Goal: Information Seeking & Learning: Learn about a topic

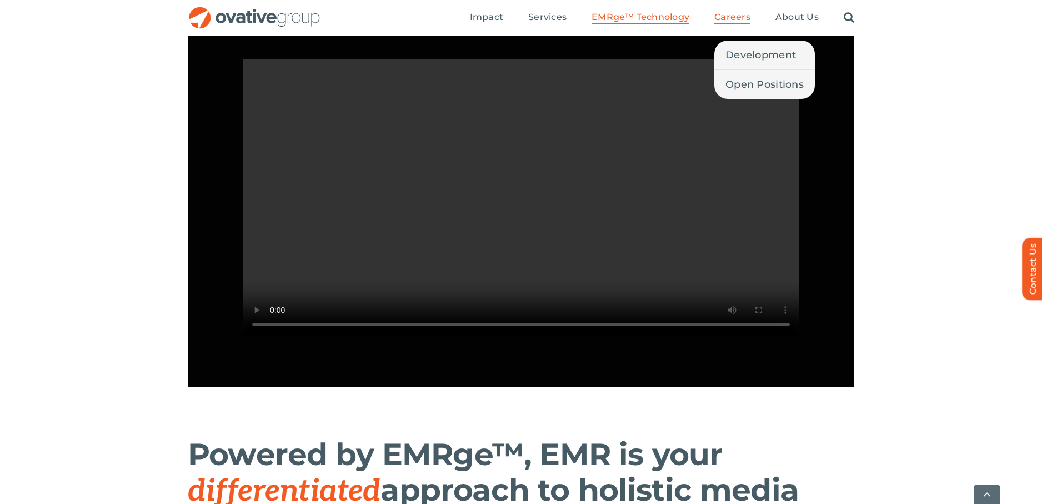
click at [741, 20] on span "Careers" at bounding box center [733, 17] width 36 height 11
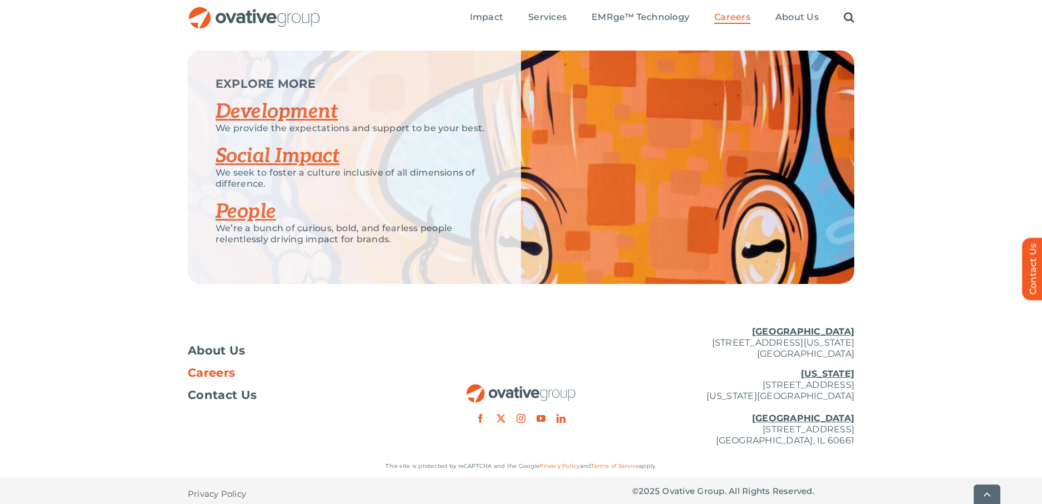
scroll to position [2138, 0]
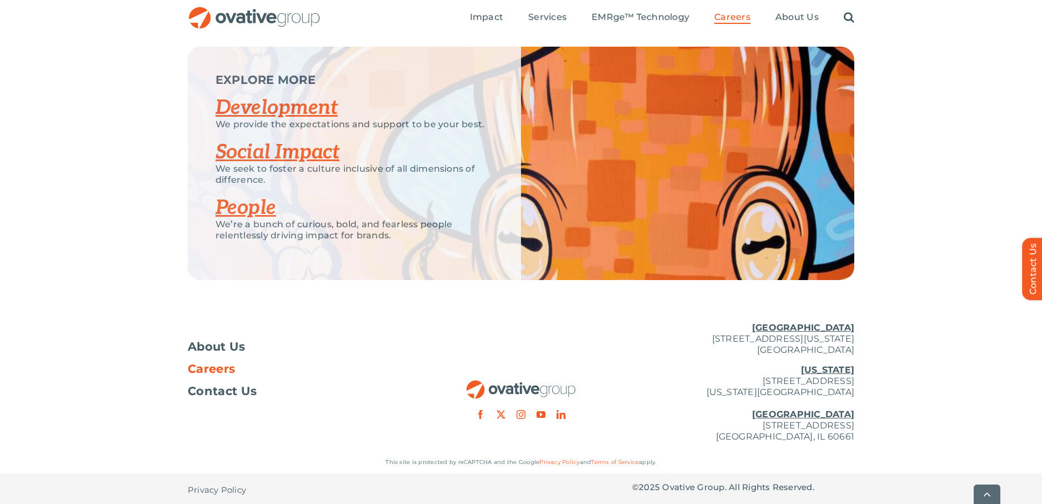
click at [232, 116] on link "Development" at bounding box center [277, 108] width 122 height 24
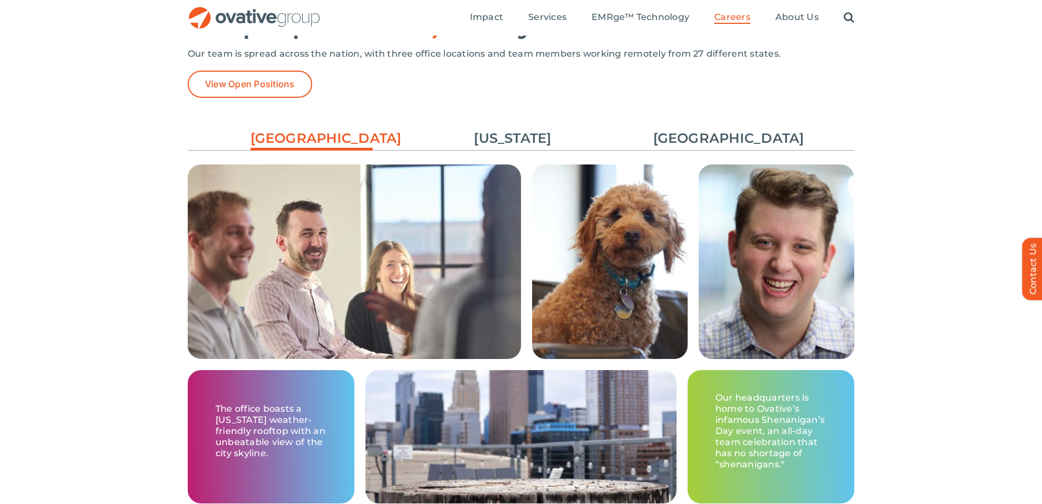
scroll to position [1502, 0]
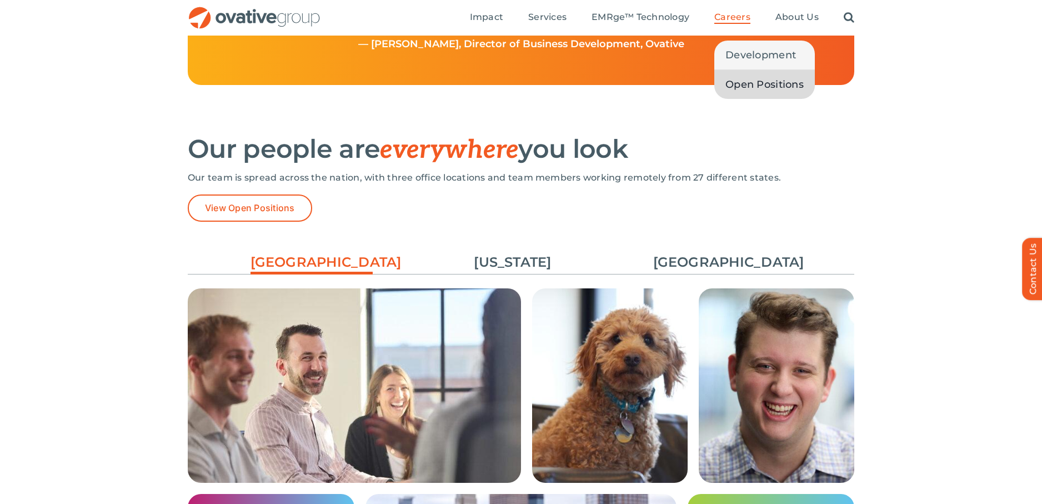
click at [753, 84] on span "Open Positions" at bounding box center [765, 85] width 78 height 16
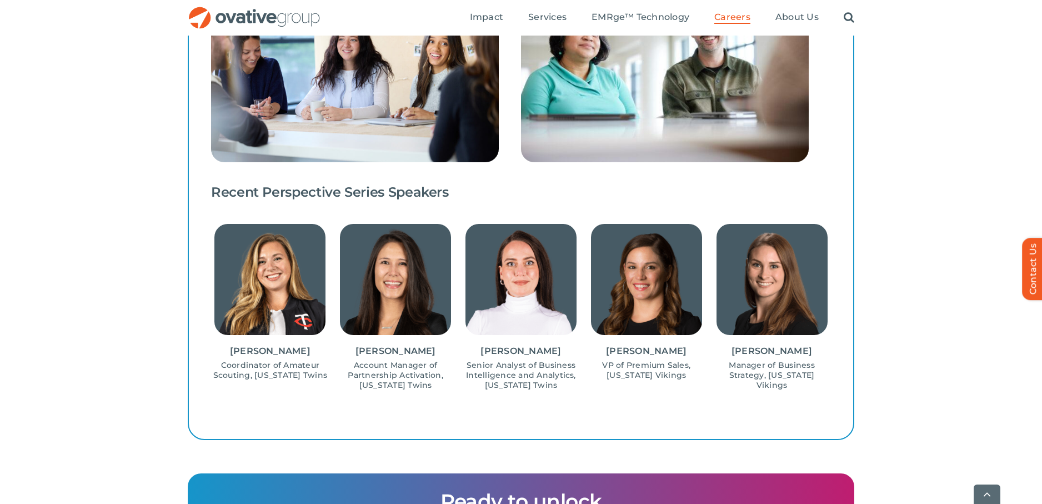
scroll to position [1027, 0]
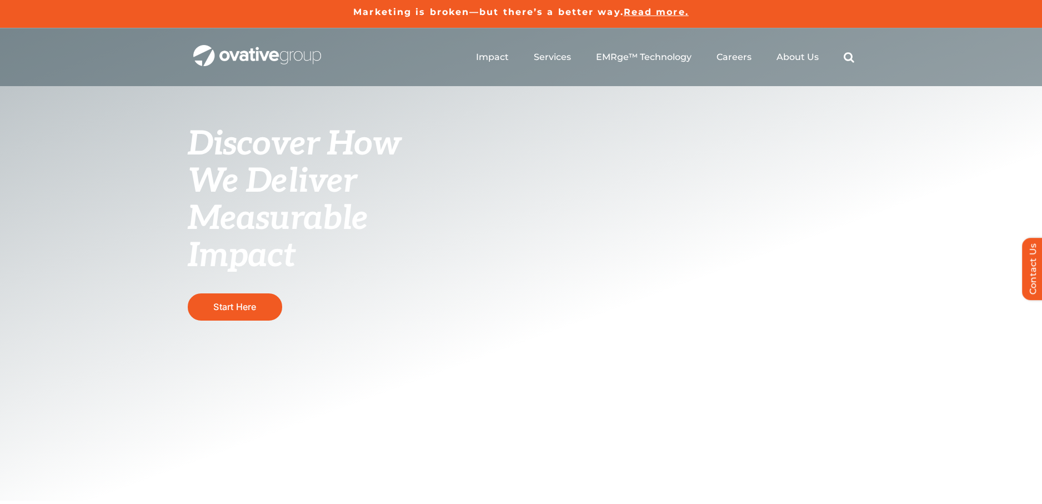
click at [647, 12] on span "Read more." at bounding box center [656, 12] width 65 height 11
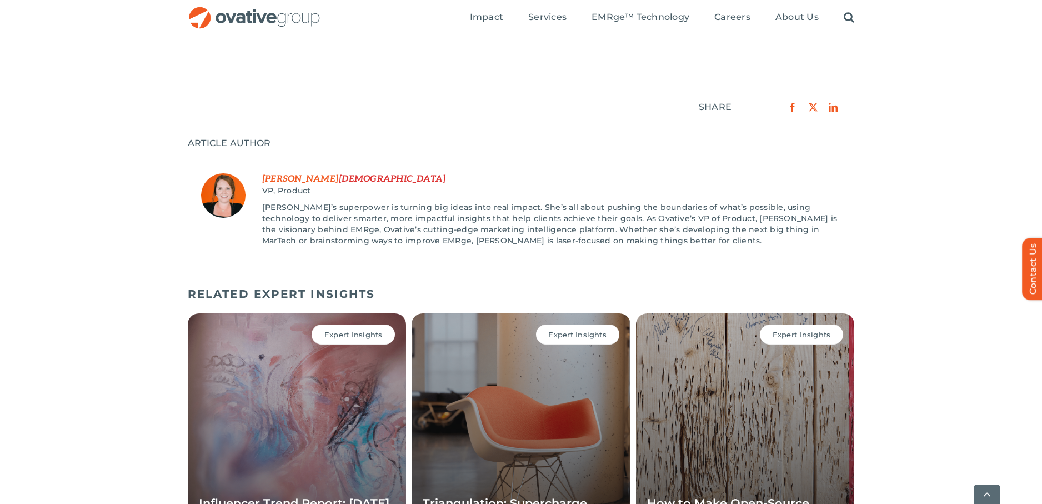
scroll to position [1503, 0]
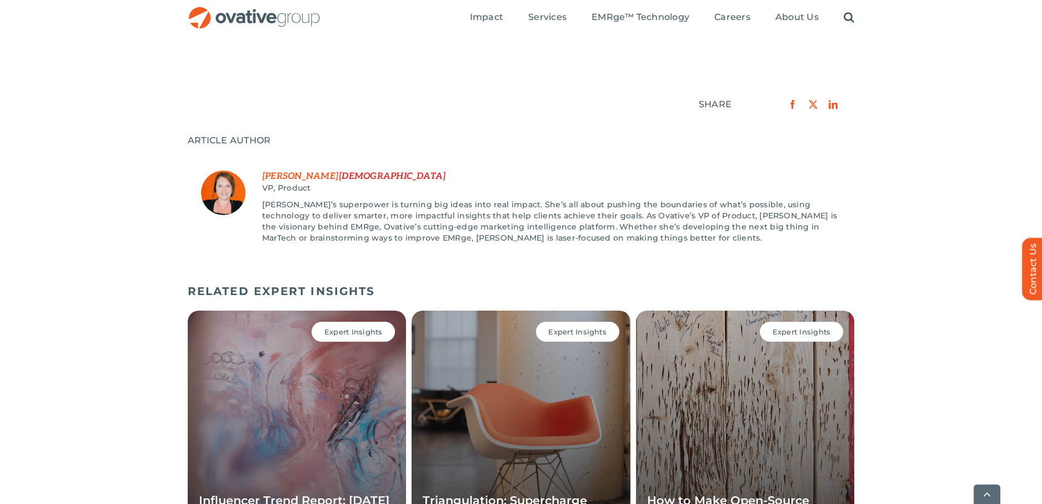
click at [288, 171] on span "Carrie" at bounding box center [300, 176] width 76 height 11
click at [224, 187] on img at bounding box center [223, 193] width 44 height 44
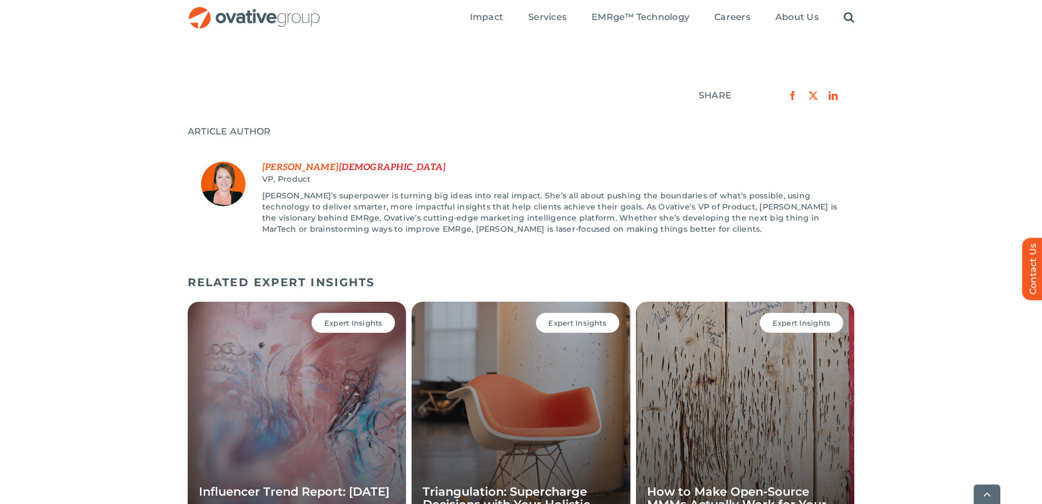
scroll to position [1514, 0]
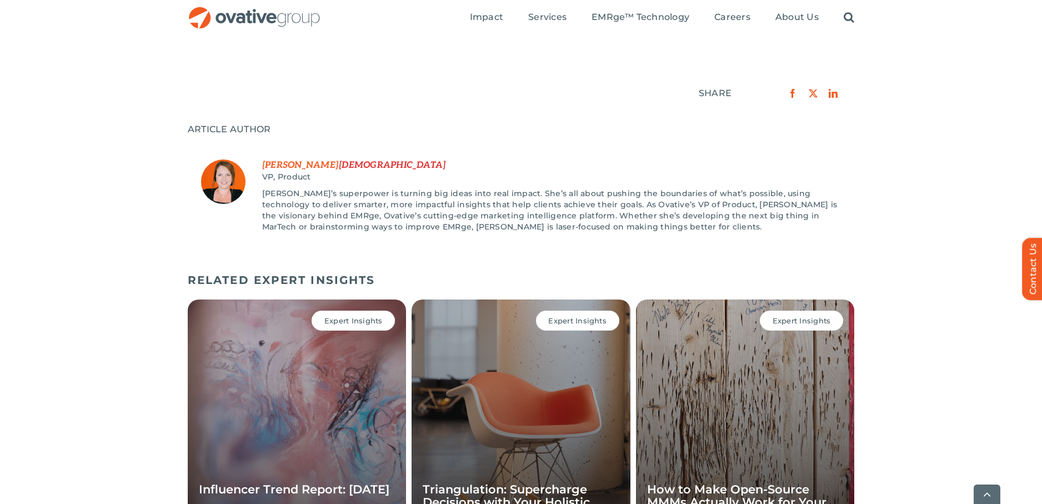
click at [228, 170] on img at bounding box center [223, 181] width 44 height 44
drag, startPoint x: 264, startPoint y: 154, endPoint x: 331, endPoint y: 154, distance: 67.2
click at [331, 159] on div "Carrie Judisch VP, Product Carrie’s superpower is turning big ideas into real i…" at bounding box center [551, 201] width 579 height 84
copy div "Carrie Judisch"
click at [277, 17] on img "OG_Full_horizontal_RGB" at bounding box center [254, 18] width 133 height 23
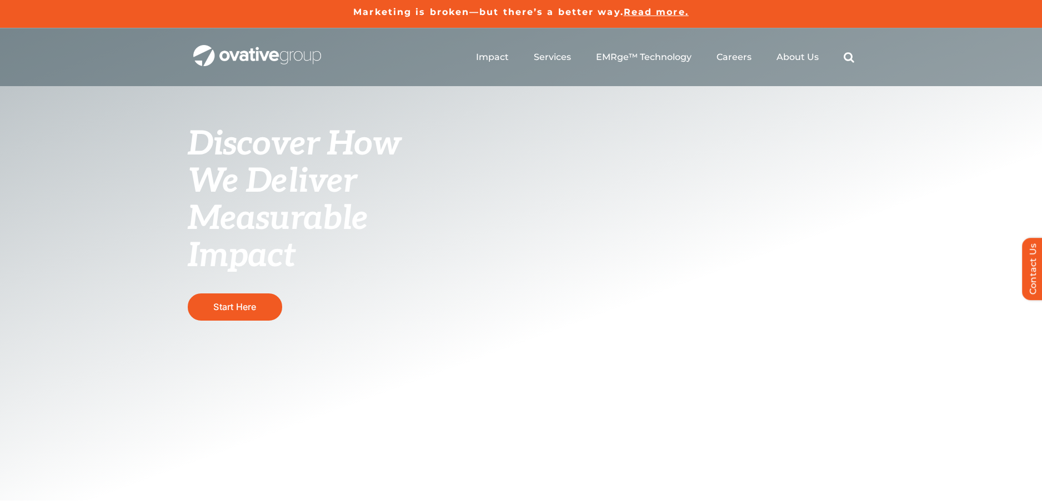
click at [498, 228] on div "Discover How We Deliver Measurable Impact This is where we raise the bar Start …" at bounding box center [521, 264] width 1042 height 472
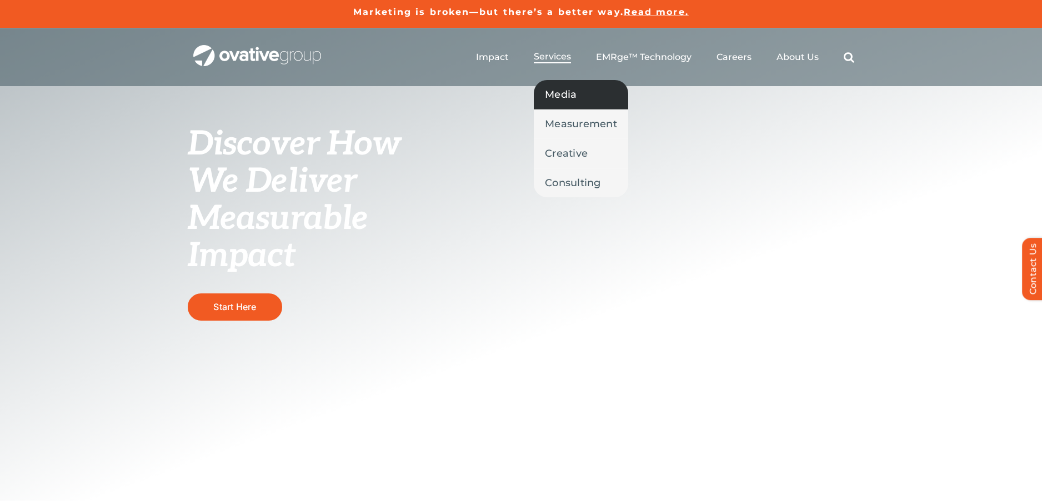
click at [570, 92] on span "Media" at bounding box center [561, 95] width 32 height 16
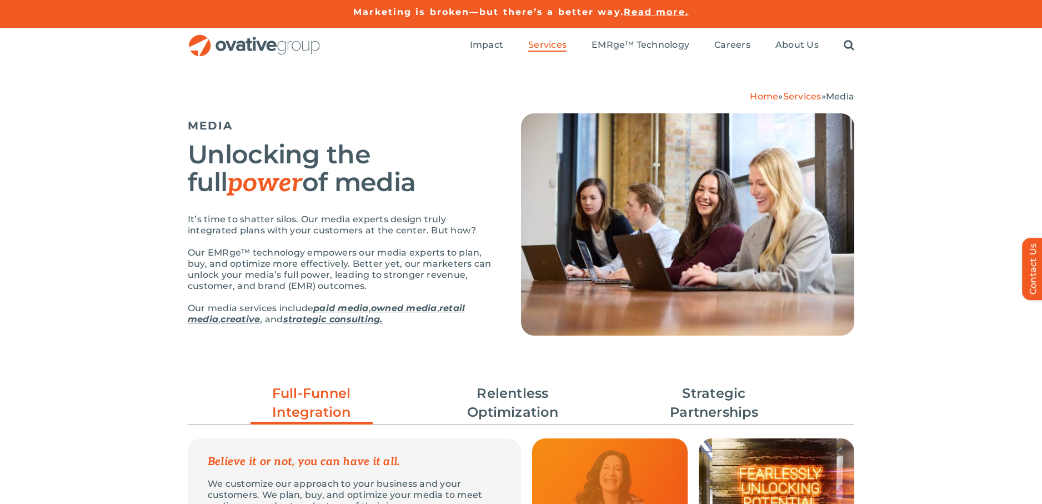
click at [478, 95] on div "Home » Services » Media" at bounding box center [521, 96] width 667 height 11
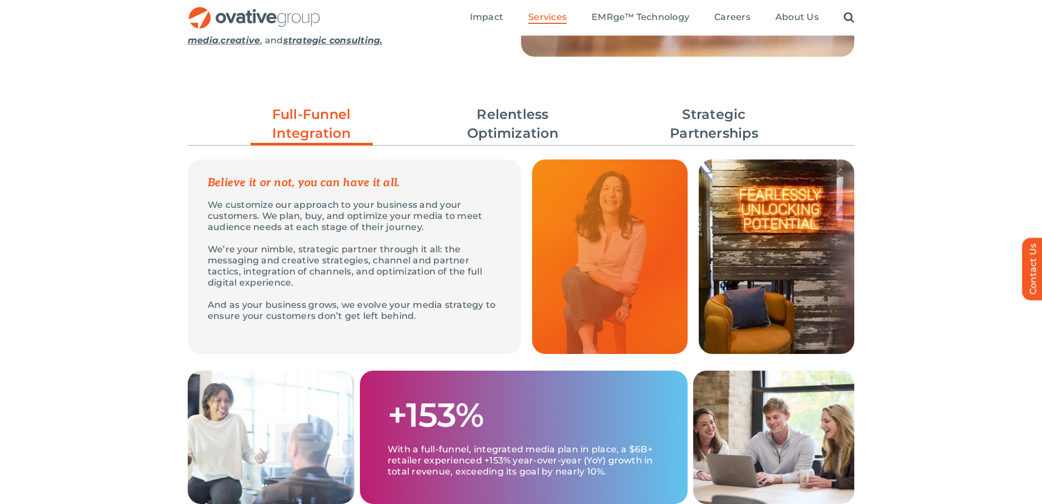
scroll to position [157, 0]
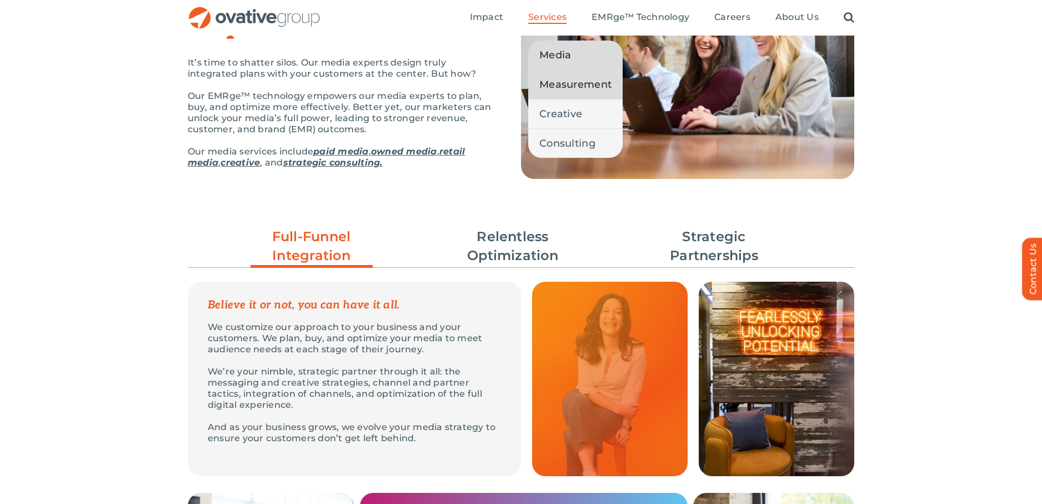
click at [559, 88] on span "Measurement" at bounding box center [576, 85] width 72 height 16
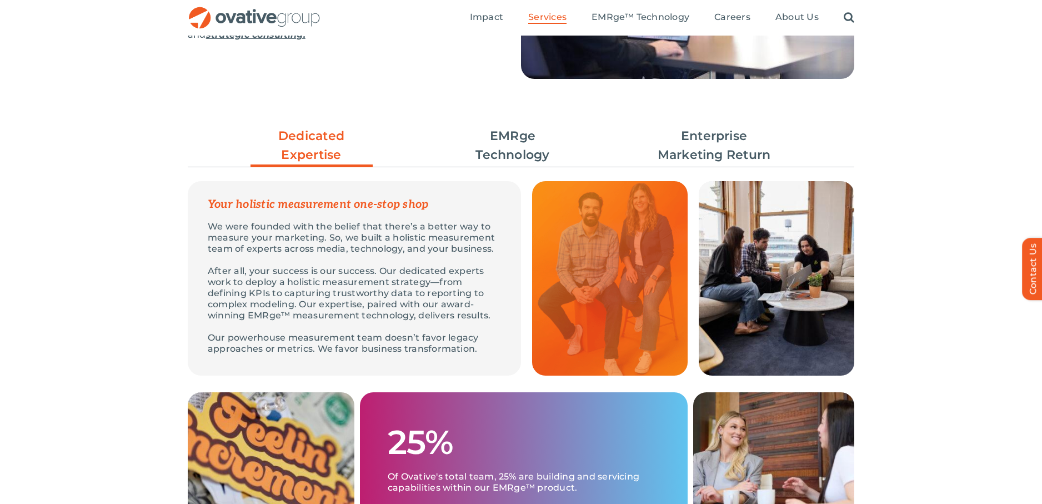
scroll to position [255, 0]
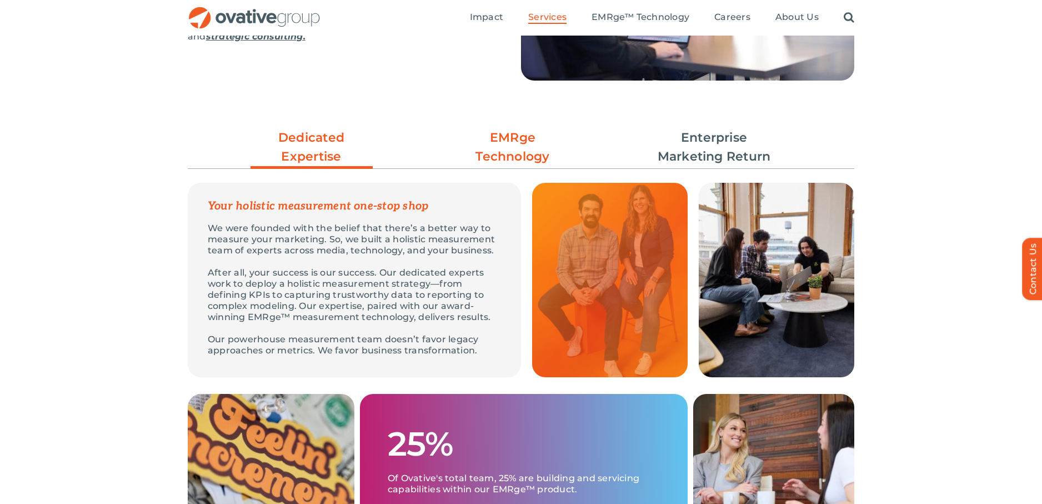
click at [527, 148] on link "EMRge Technology" at bounding box center [513, 147] width 122 height 38
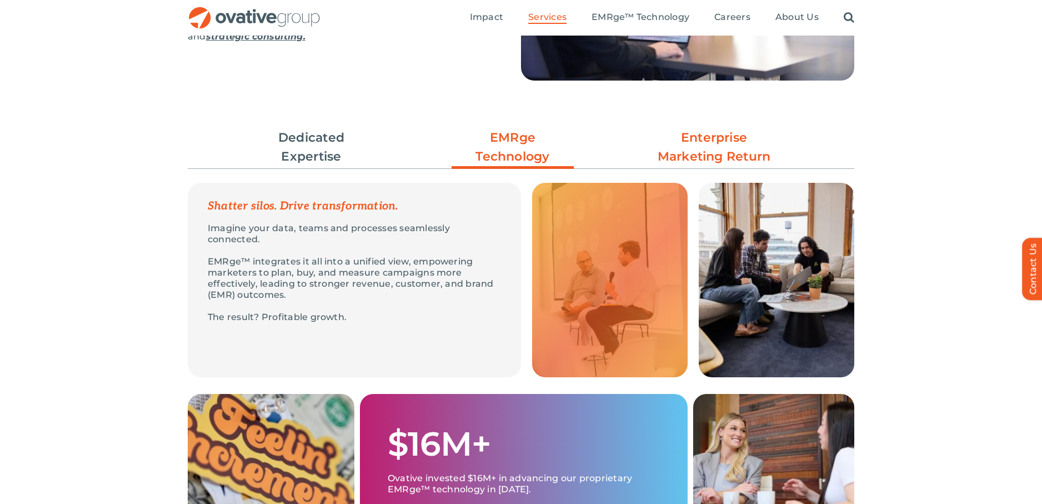
click at [731, 153] on link "Enterprise Marketing Return" at bounding box center [714, 147] width 122 height 38
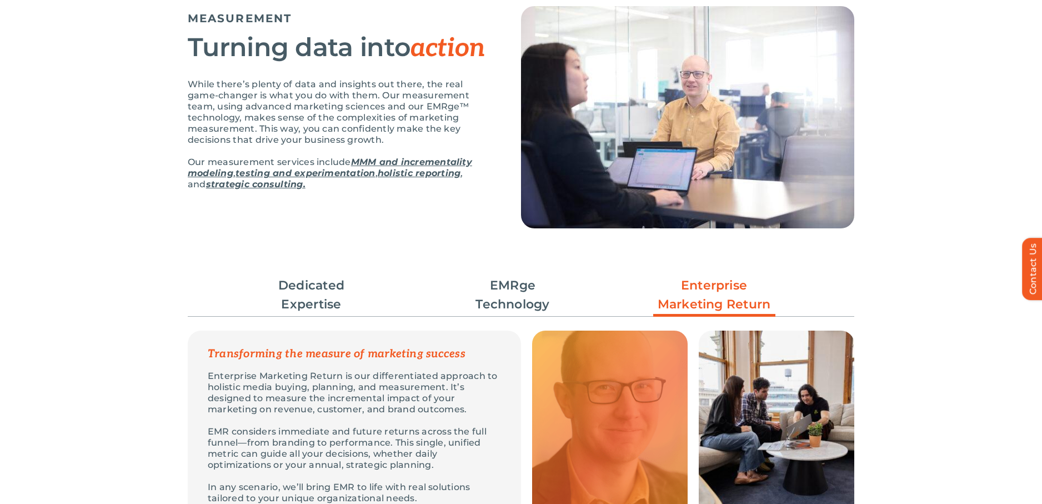
scroll to position [0, 0]
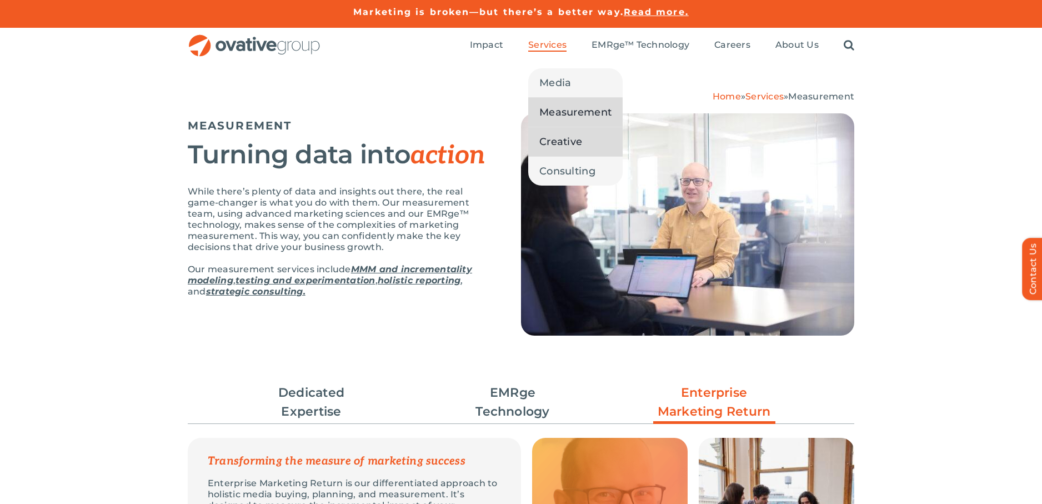
click at [554, 141] on span "Creative" at bounding box center [561, 142] width 43 height 16
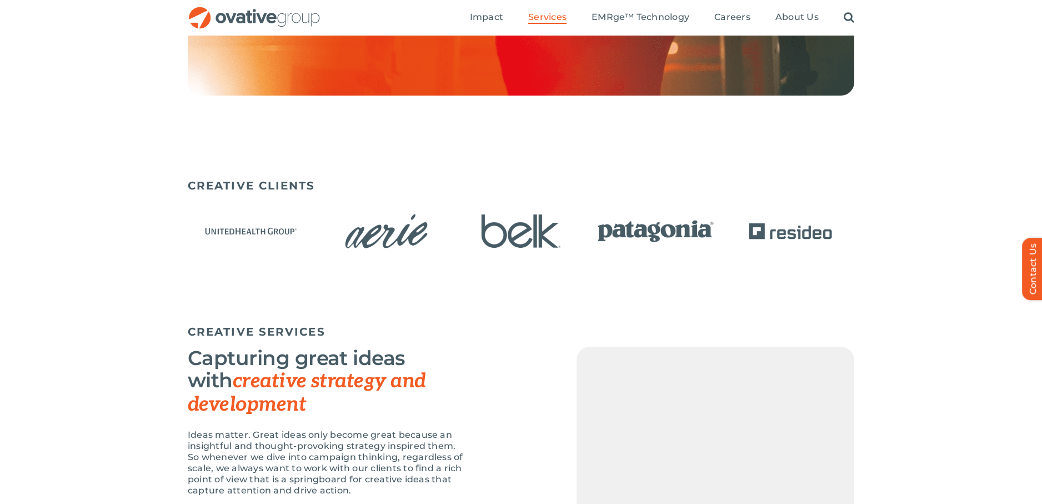
scroll to position [631, 0]
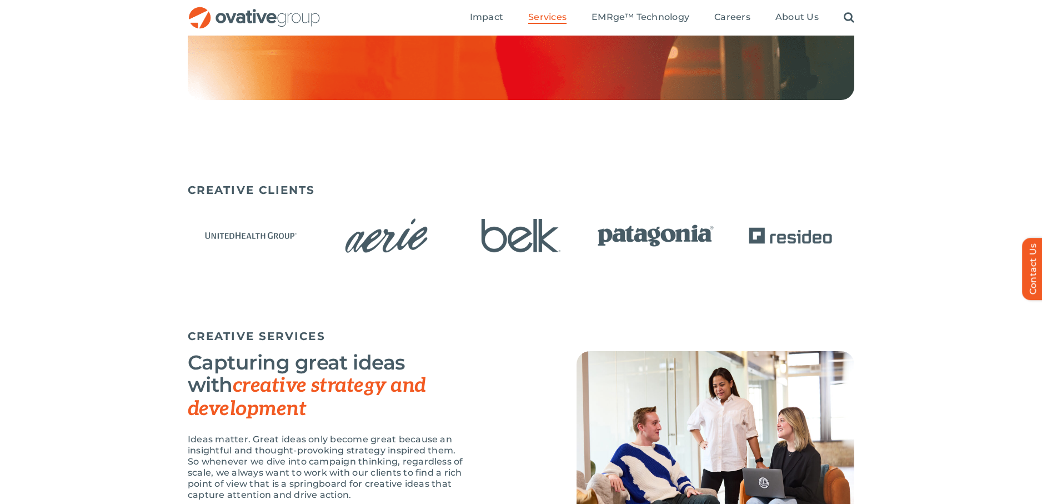
click at [661, 230] on img "4 / 15" at bounding box center [656, 235] width 128 height 52
click at [655, 239] on img "4 / 15" at bounding box center [656, 235] width 128 height 52
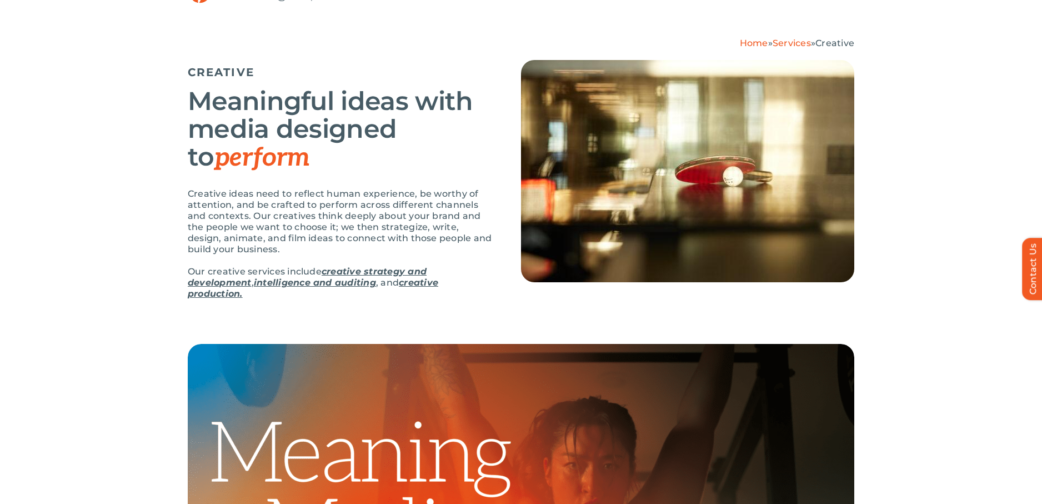
scroll to position [0, 0]
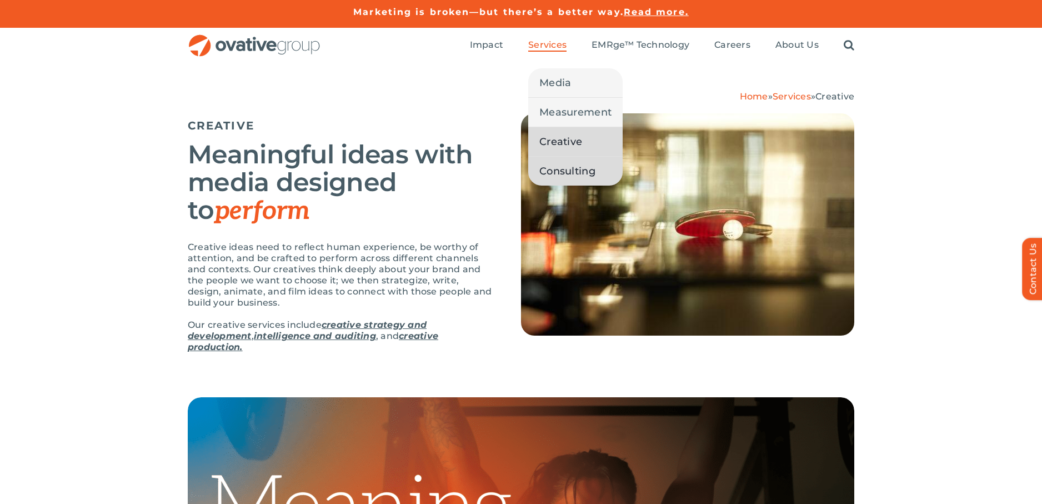
click at [550, 172] on span "Consulting" at bounding box center [568, 171] width 56 height 16
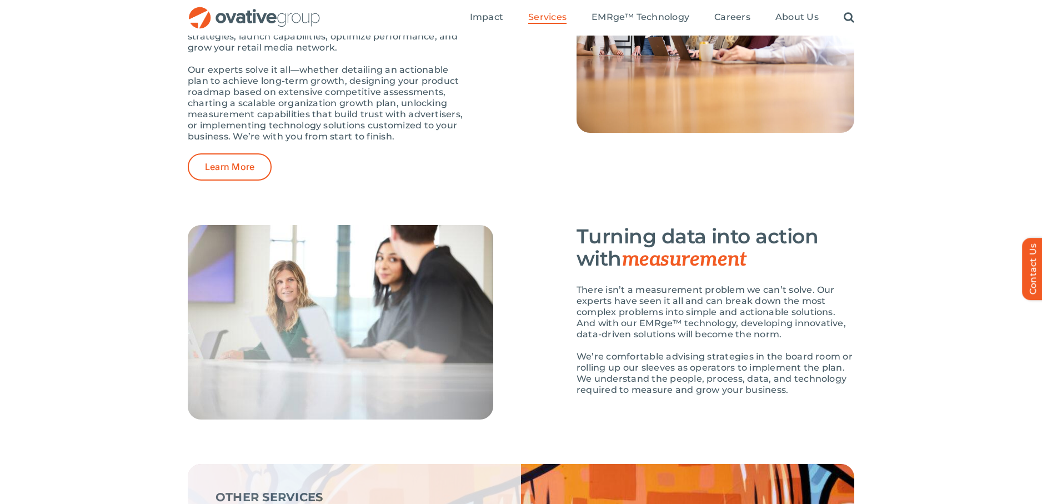
scroll to position [1421, 0]
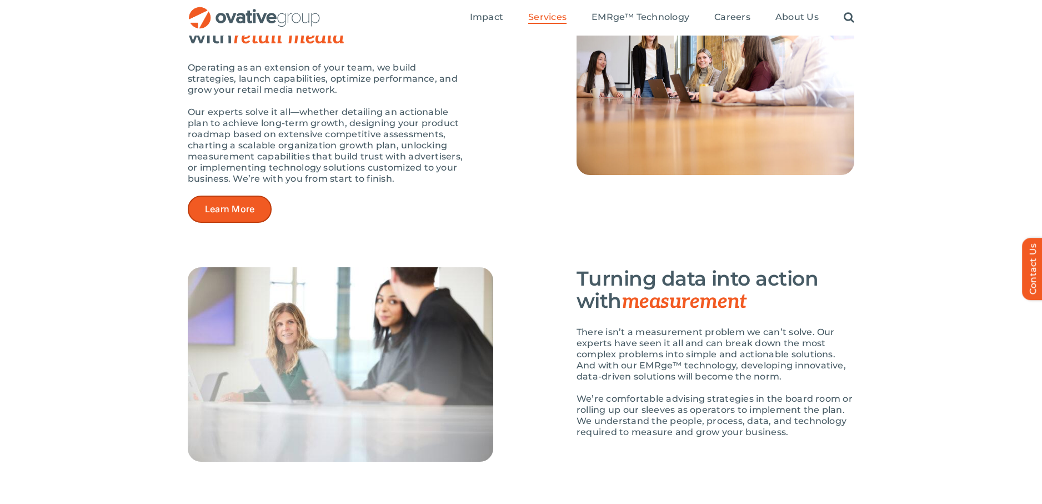
click at [229, 207] on span "Learn More" at bounding box center [229, 209] width 49 height 11
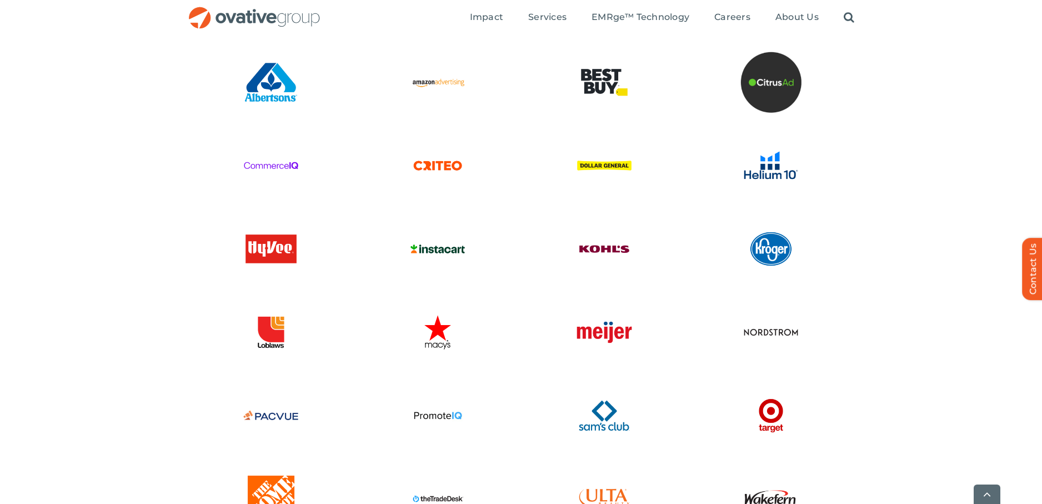
scroll to position [2025, 0]
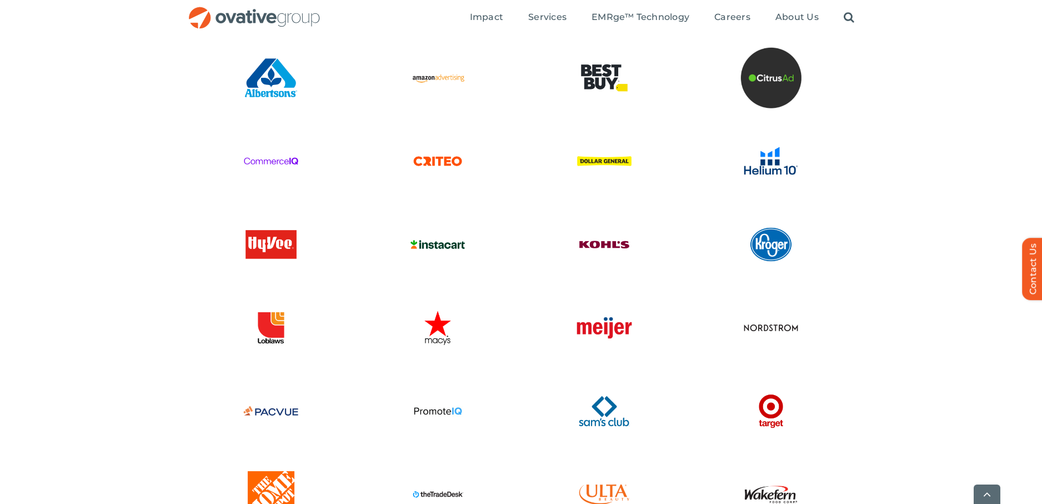
click at [269, 88] on img at bounding box center [271, 77] width 61 height 61
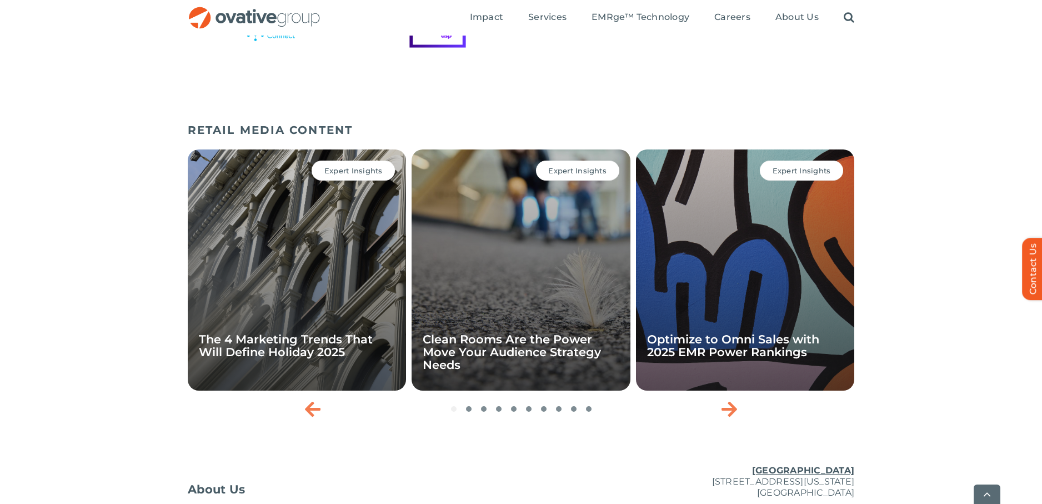
scroll to position [2574, 0]
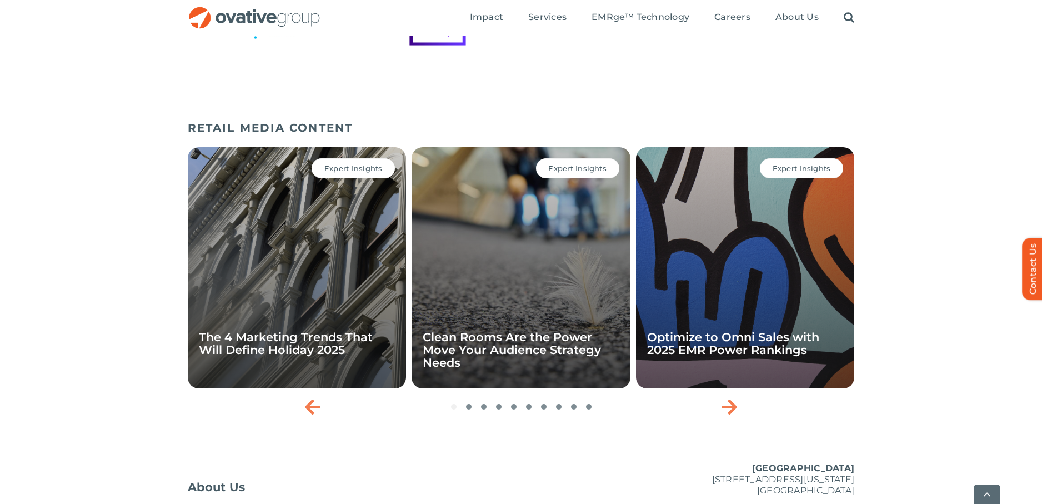
click at [470, 408] on span "Go to slide 2" at bounding box center [469, 407] width 6 height 6
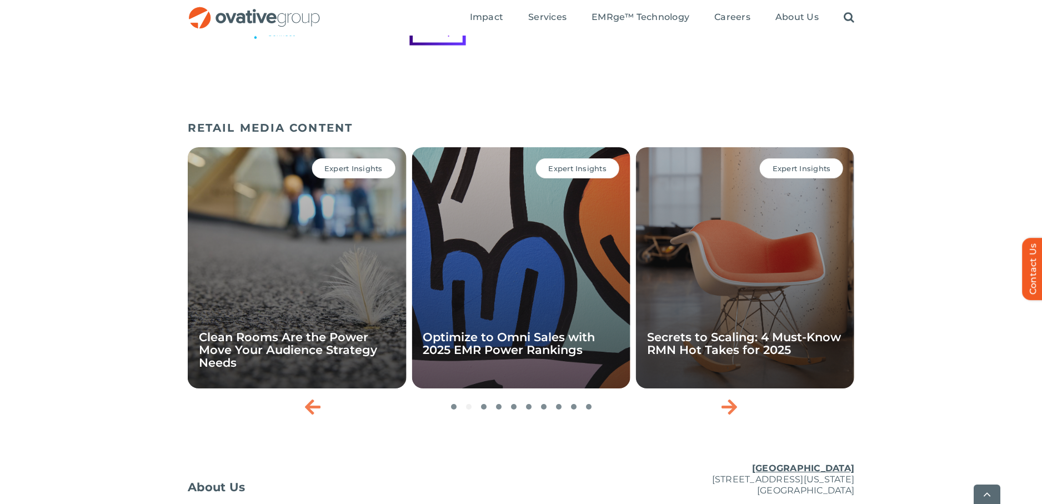
click at [484, 405] on span "Go to slide 3" at bounding box center [484, 407] width 6 height 6
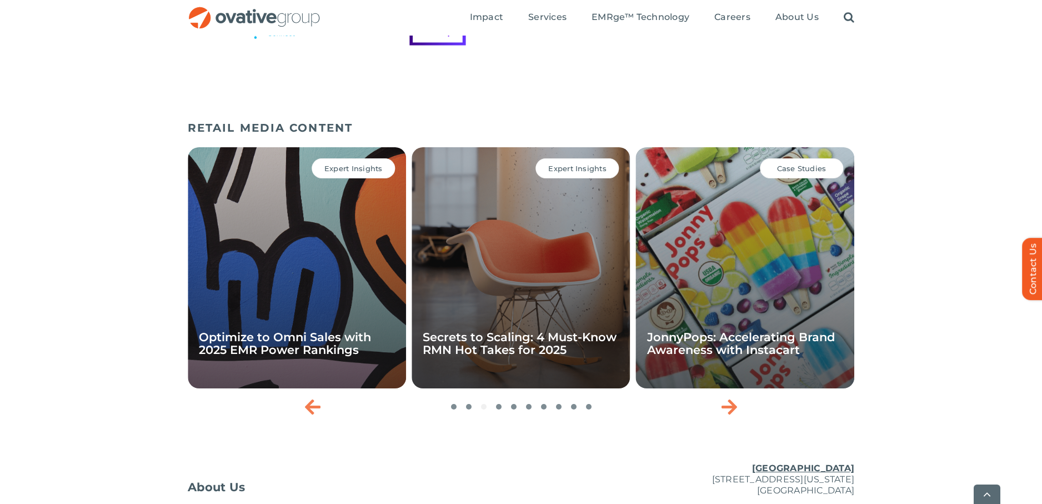
click at [500, 405] on span "Go to slide 4" at bounding box center [499, 407] width 6 height 6
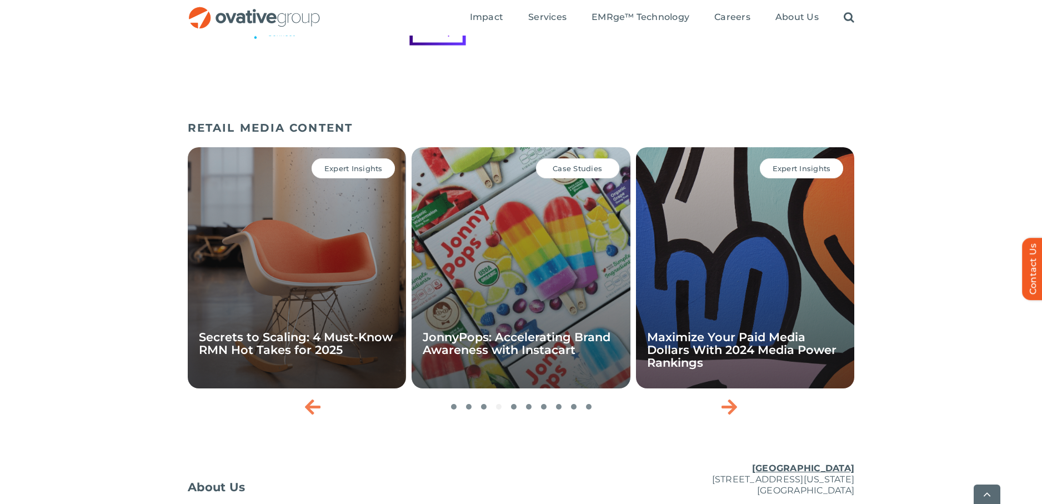
click at [514, 407] on span "Go to slide 5" at bounding box center [514, 407] width 6 height 6
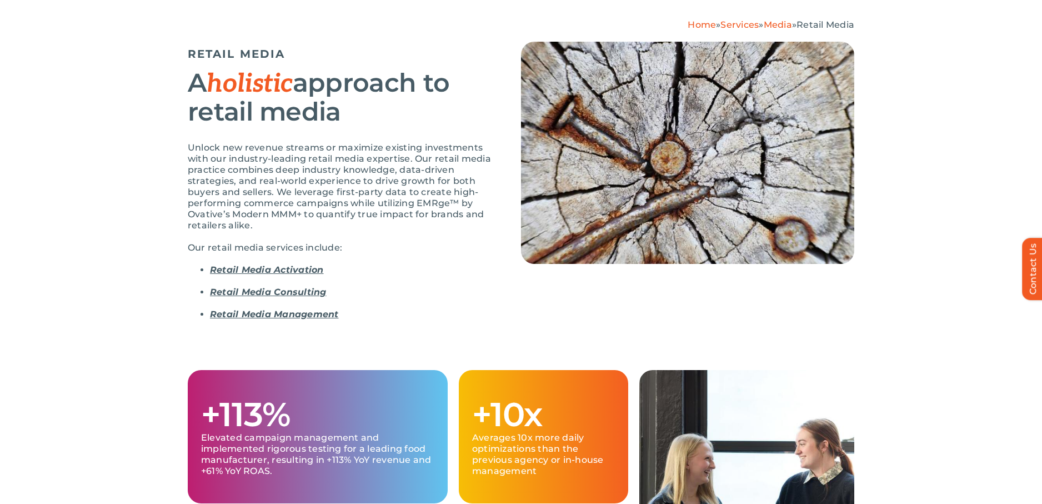
scroll to position [0, 0]
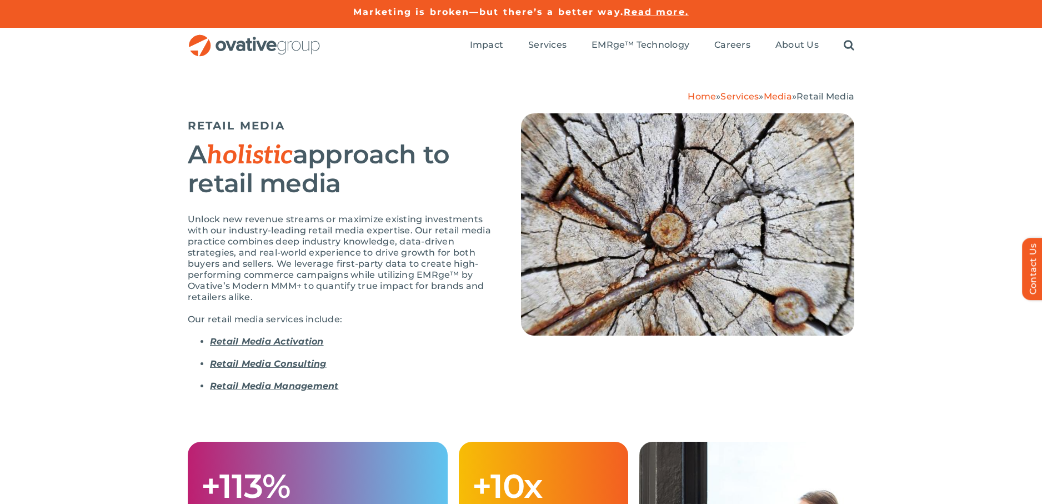
click at [133, 208] on div "Home » Services » Media » Retail Media RETAIL MEDIA A holistic approach to reta…" at bounding box center [521, 252] width 1042 height 378
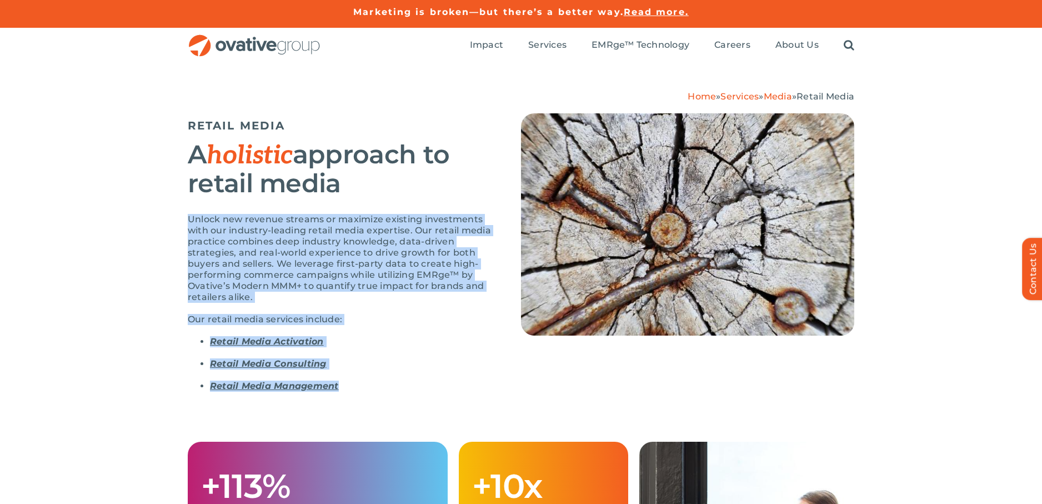
drag, startPoint x: 188, startPoint y: 216, endPoint x: 355, endPoint y: 392, distance: 242.1
click at [355, 392] on div "Unlock new revenue streams or maximize existing investments with our industry-l…" at bounding box center [341, 311] width 306 height 194
copy div "Unlock new revenue streams or maximize existing investments with our industry-l…"
click at [255, 52] on img "OG_Full_horizontal_RGB" at bounding box center [254, 45] width 133 height 23
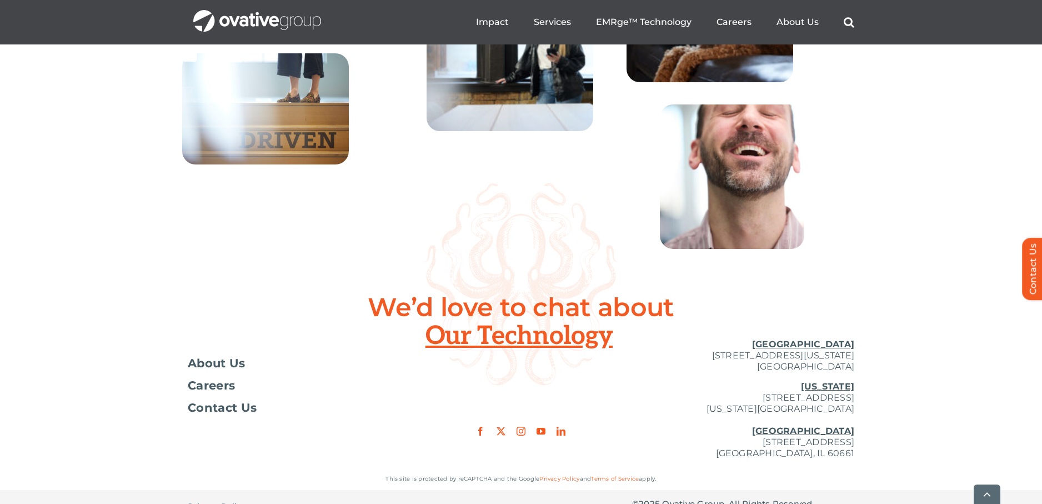
scroll to position [4102, 0]
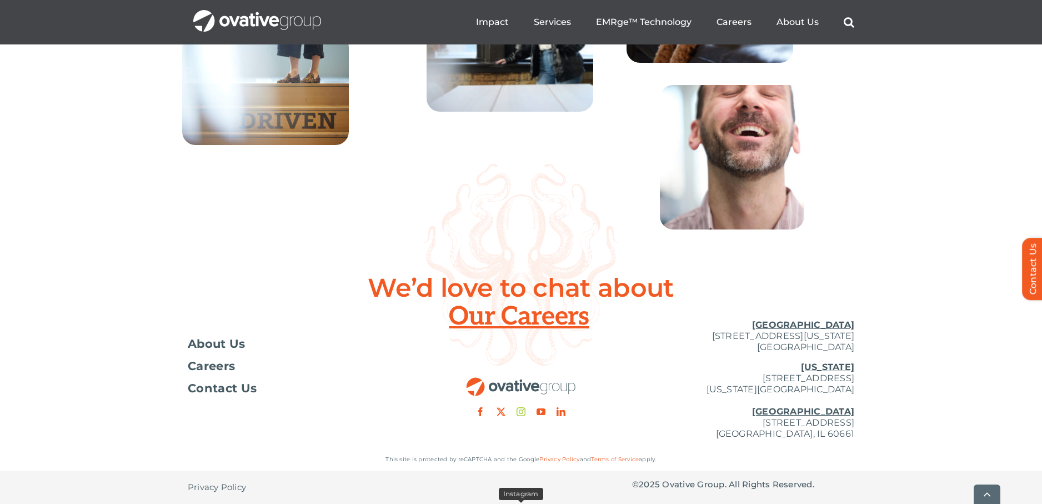
click at [519, 414] on link "instagram" at bounding box center [521, 411] width 9 height 9
